Goal: Transaction & Acquisition: Book appointment/travel/reservation

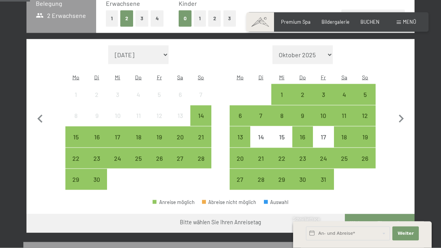
scroll to position [181, 0]
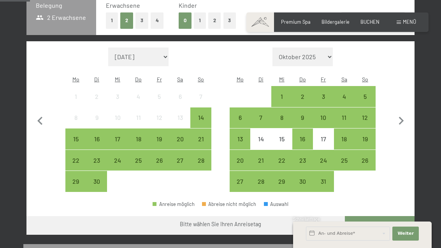
click at [326, 54] on select "Oktober 2025 [DATE] Dezember 2025 Januar 2026 Februar 2026 März 2026 [DATE] Mai…" at bounding box center [303, 57] width 61 height 19
select select "[DATE]"
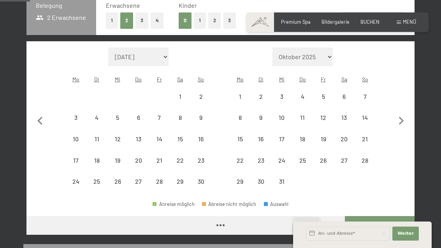
select select "[DATE]"
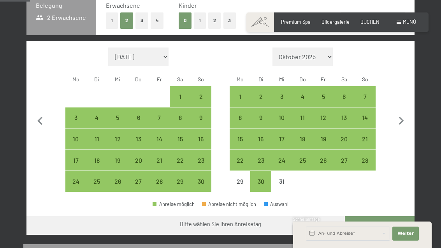
click at [326, 54] on select "Oktober 2025 [DATE] Dezember 2025 Januar 2026 Februar 2026 März 2026 [DATE] Mai…" at bounding box center [303, 57] width 61 height 19
select select "[DATE]"
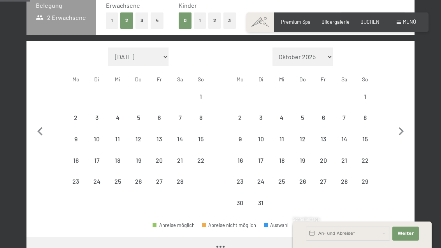
select select "[DATE]"
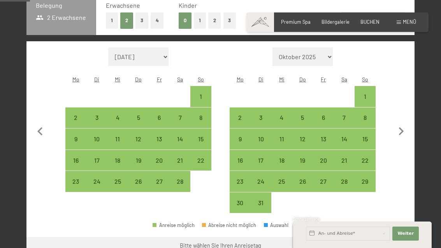
click at [242, 157] on div "16" at bounding box center [240, 166] width 19 height 19
select select "[DATE]"
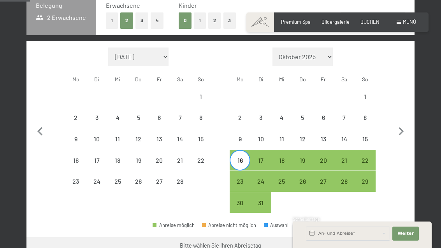
click at [369, 157] on div "22" at bounding box center [365, 166] width 19 height 19
select select "[DATE]"
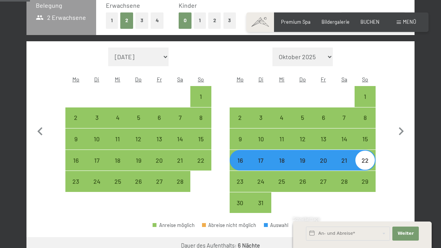
click at [242, 157] on div "16" at bounding box center [240, 166] width 19 height 19
select select "[DATE]"
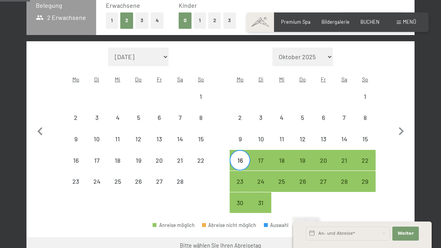
click at [242, 178] on div "23" at bounding box center [240, 187] width 19 height 19
select select "[DATE]"
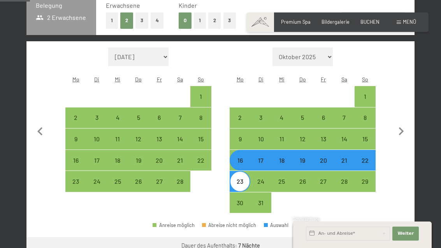
click at [379, 239] on button "Weiter zu „Zimmer“" at bounding box center [380, 246] width 70 height 19
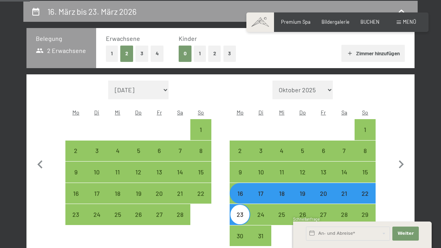
select select "[DATE]"
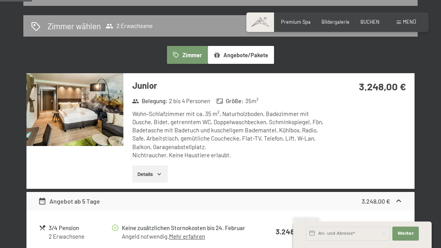
scroll to position [165, 0]
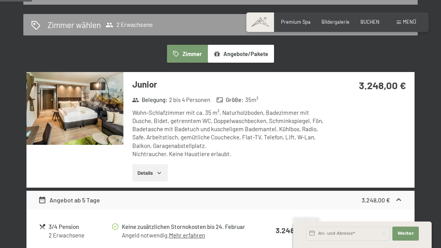
click at [246, 58] on button "Angebote/Pakete" at bounding box center [241, 54] width 66 height 18
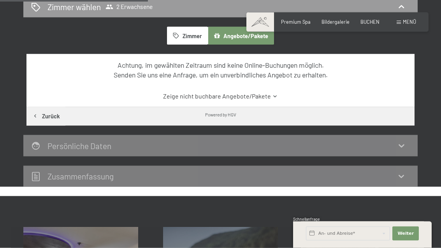
scroll to position [185, 0]
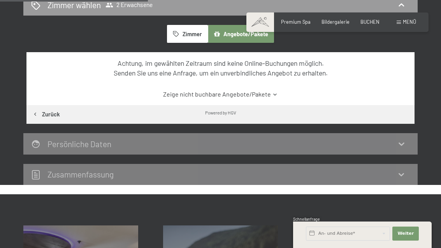
click at [264, 96] on link "Zeige nicht buchbare Angebote/Pakete" at bounding box center [220, 94] width 365 height 9
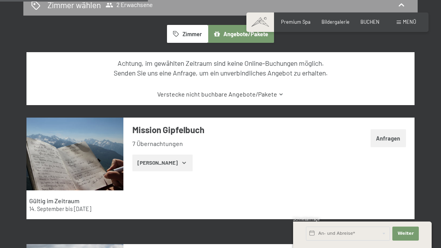
click at [279, 95] on icon at bounding box center [282, 95] width 6 height 6
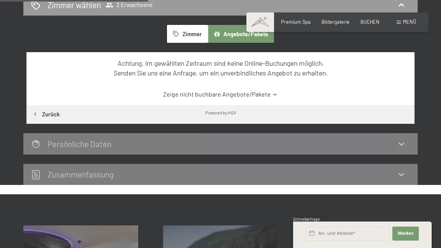
click at [272, 96] on icon at bounding box center [275, 95] width 6 height 6
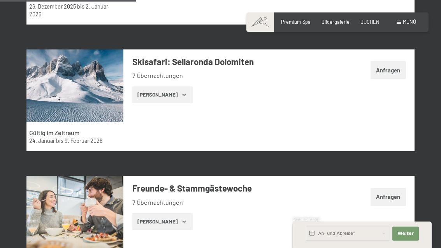
scroll to position [770, 0]
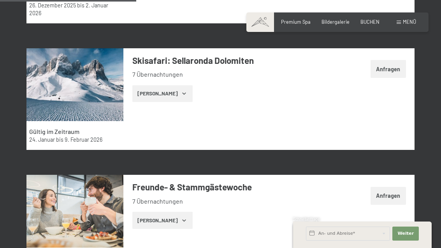
click at [181, 97] on icon "button" at bounding box center [184, 93] width 6 height 6
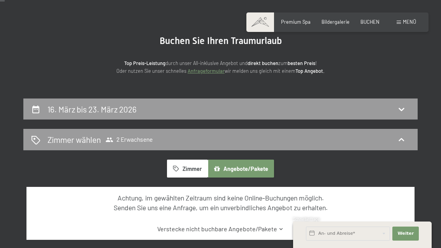
scroll to position [51, 0]
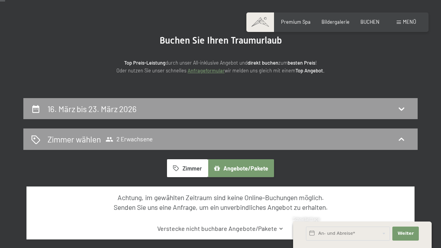
click at [189, 166] on button "Zimmer" at bounding box center [187, 168] width 41 height 18
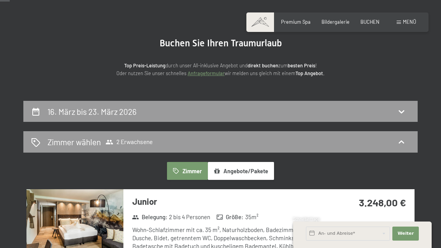
scroll to position [0, 0]
